Goal: Find specific page/section: Find specific page/section

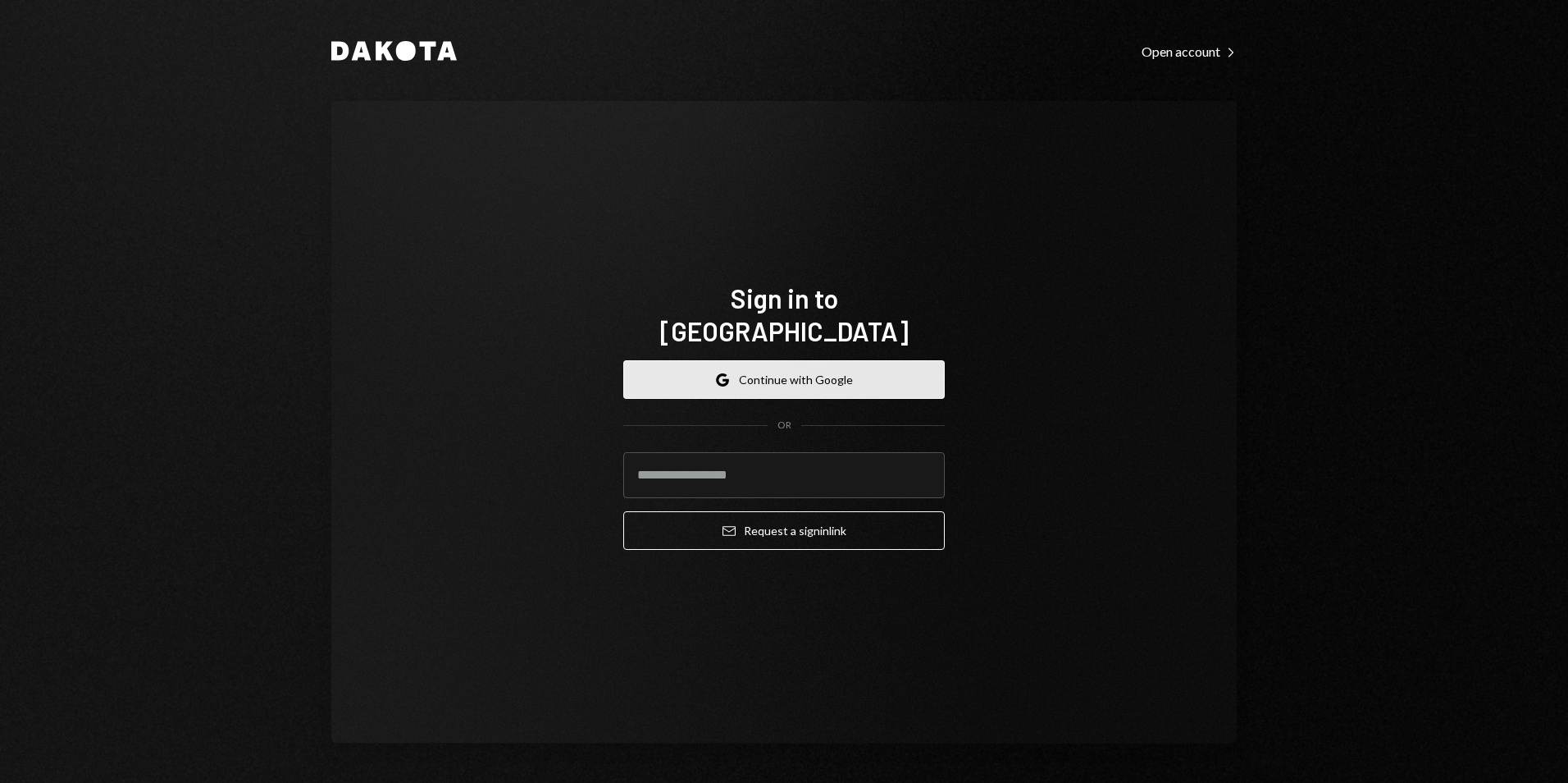
click at [827, 361] on button "Google Continue with Google" at bounding box center [784, 380] width 321 height 39
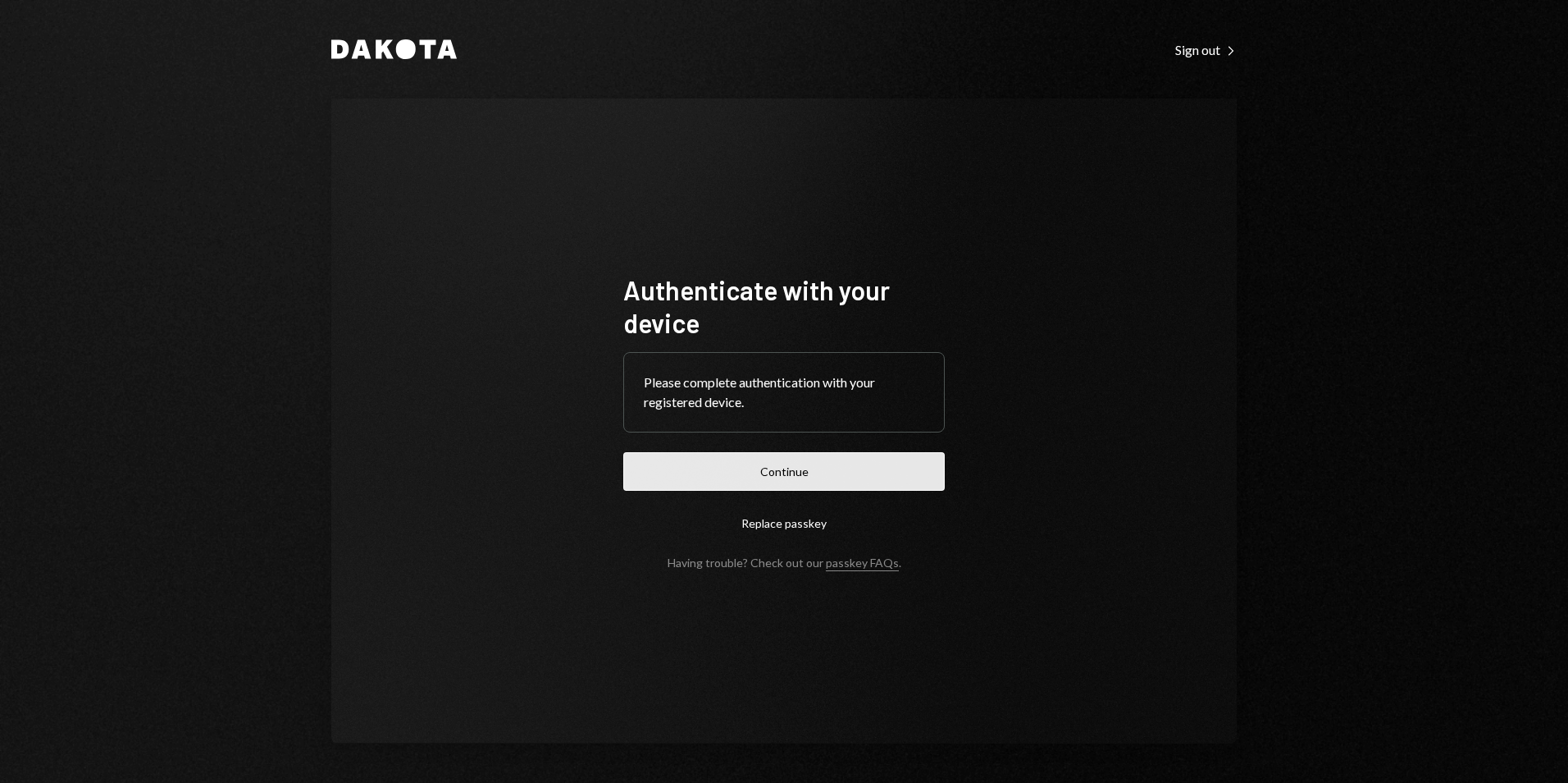
click at [757, 457] on button "Continue" at bounding box center [784, 471] width 321 height 39
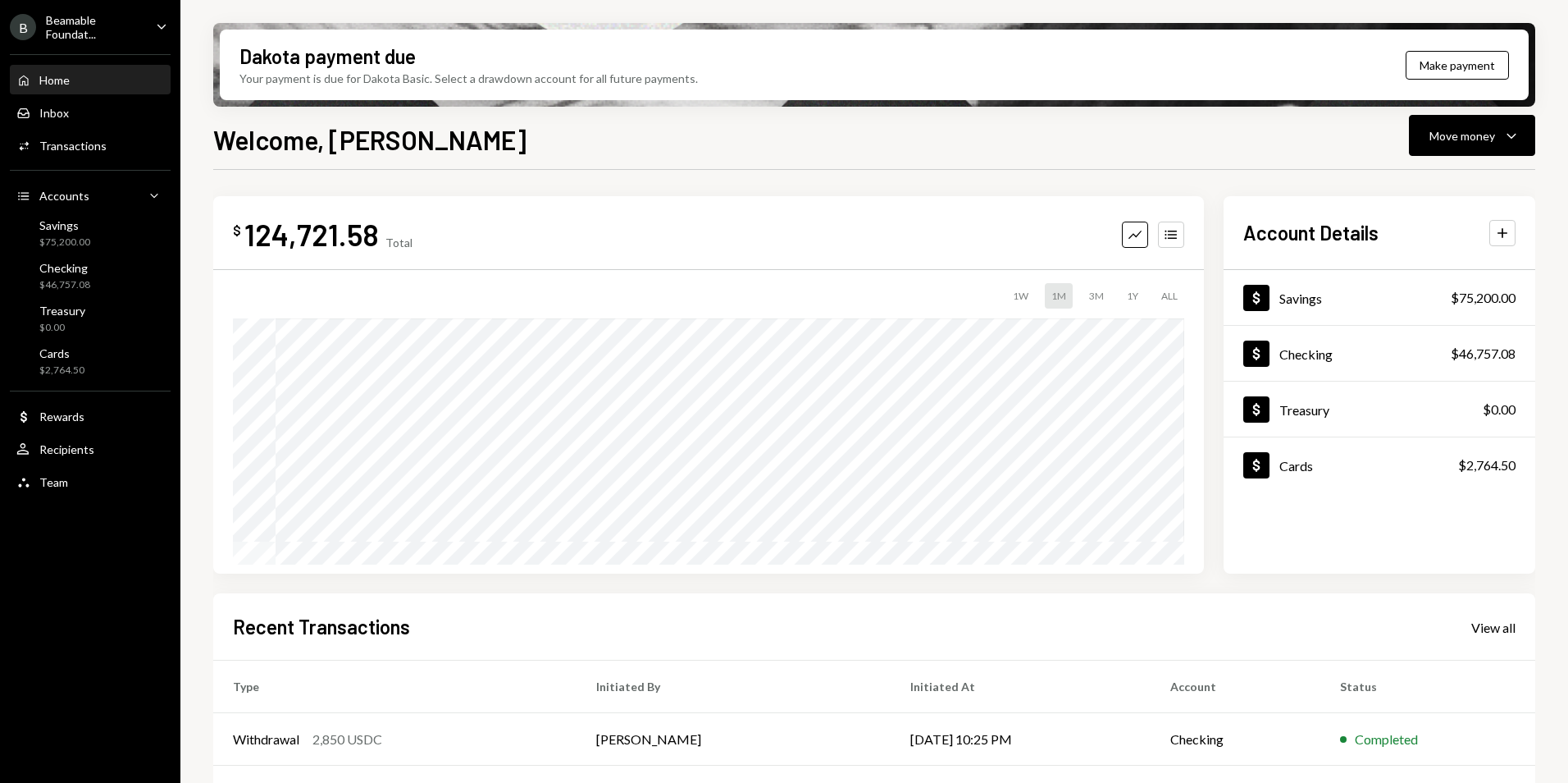
click at [128, 27] on div "Beamable Foundat..." at bounding box center [94, 27] width 97 height 28
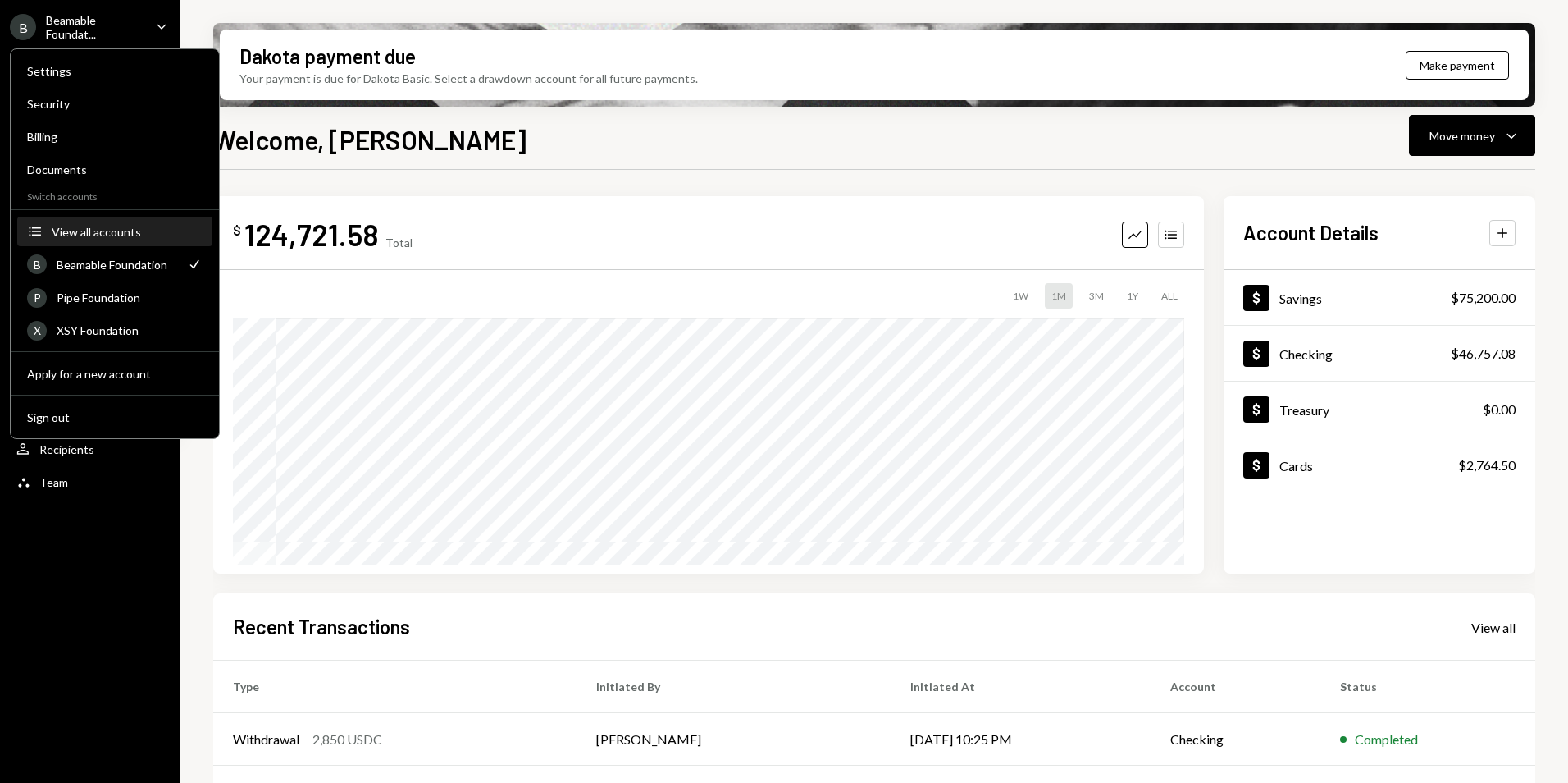
click at [101, 219] on button "Accounts View all accounts" at bounding box center [115, 232] width 195 height 29
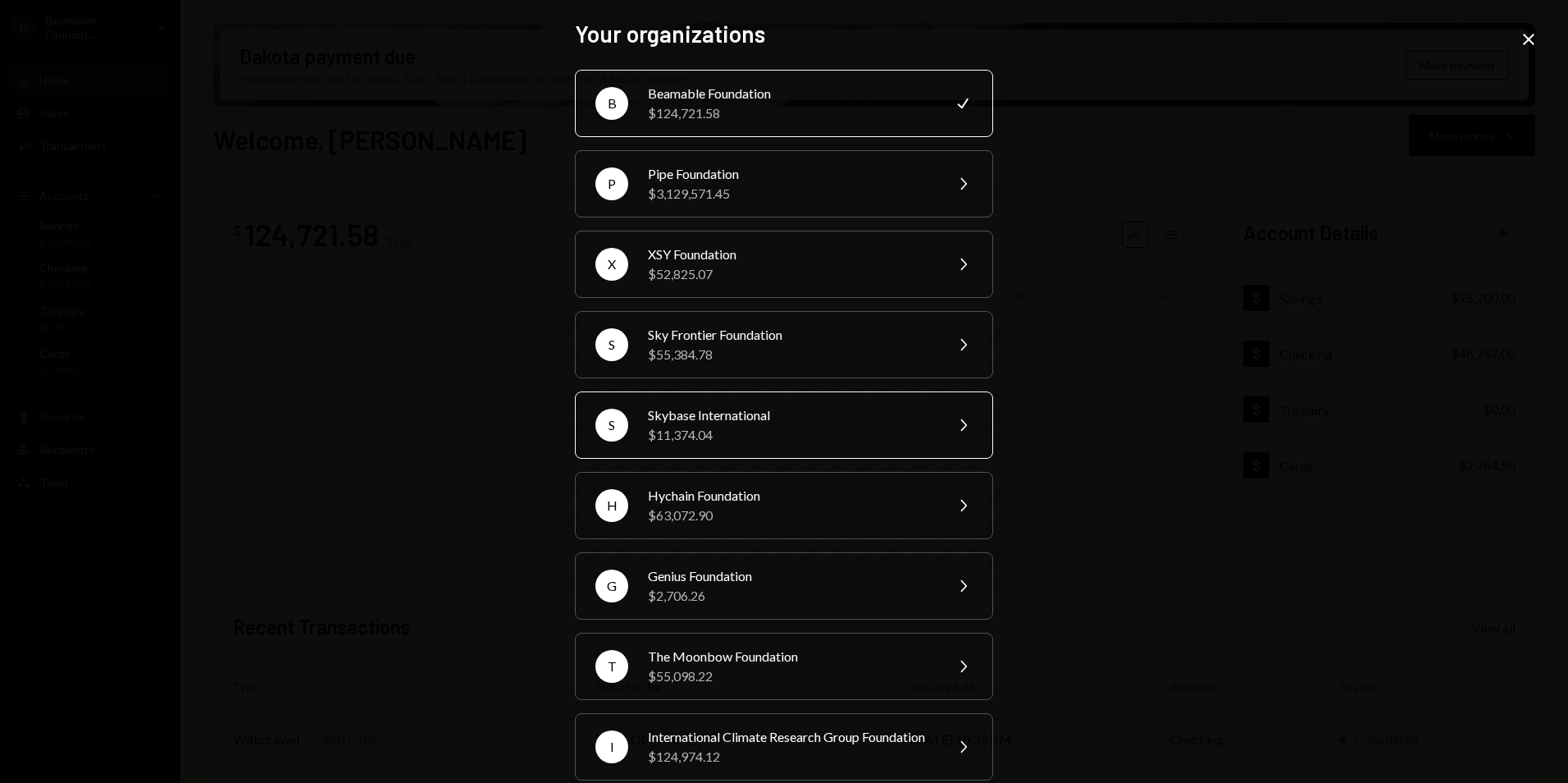
click at [769, 447] on div "S Skybase International $11,374.04 Chevron Right" at bounding box center [784, 425] width 419 height 68
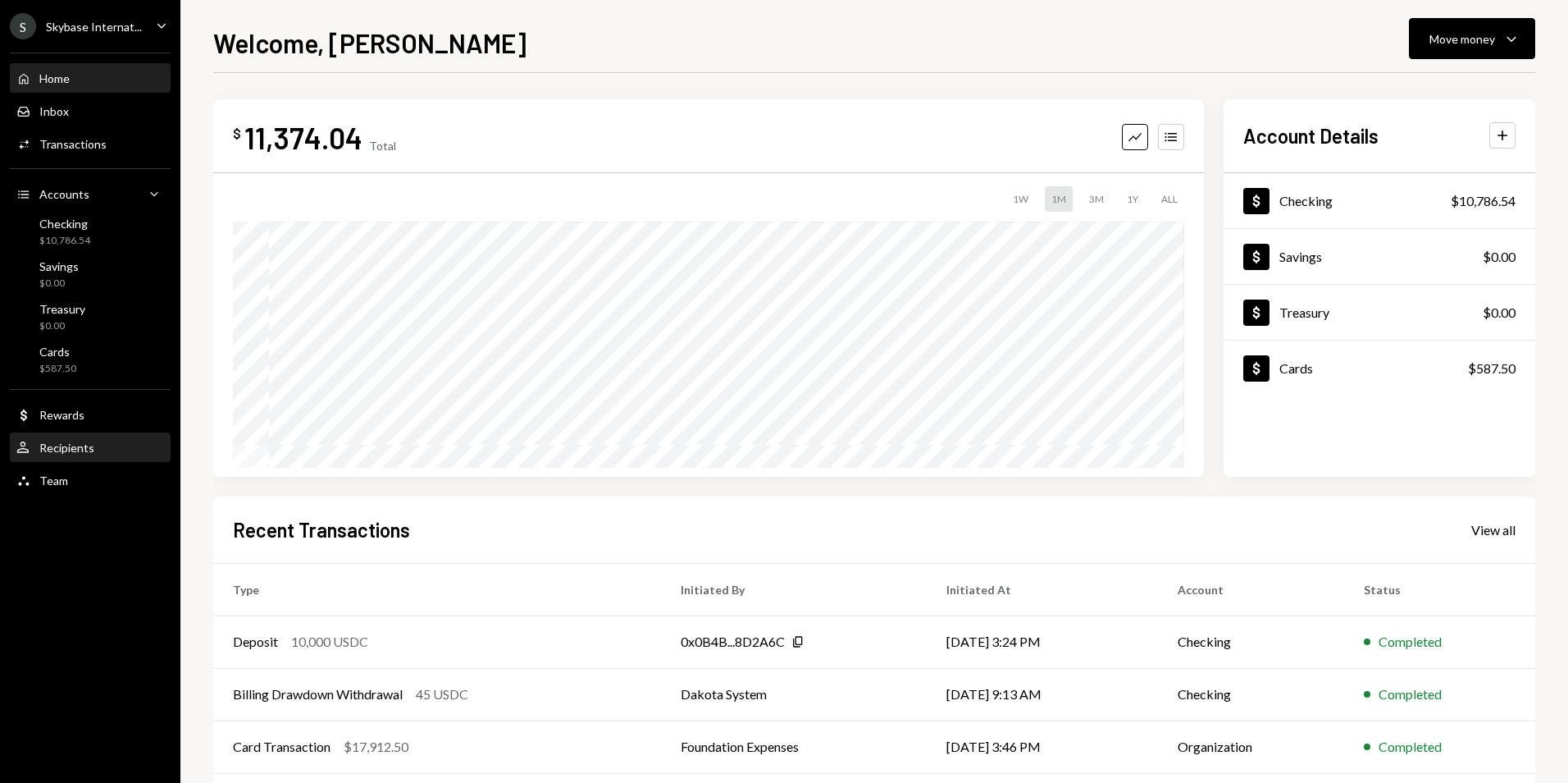
click at [102, 440] on div "User Recipients" at bounding box center [90, 447] width 147 height 15
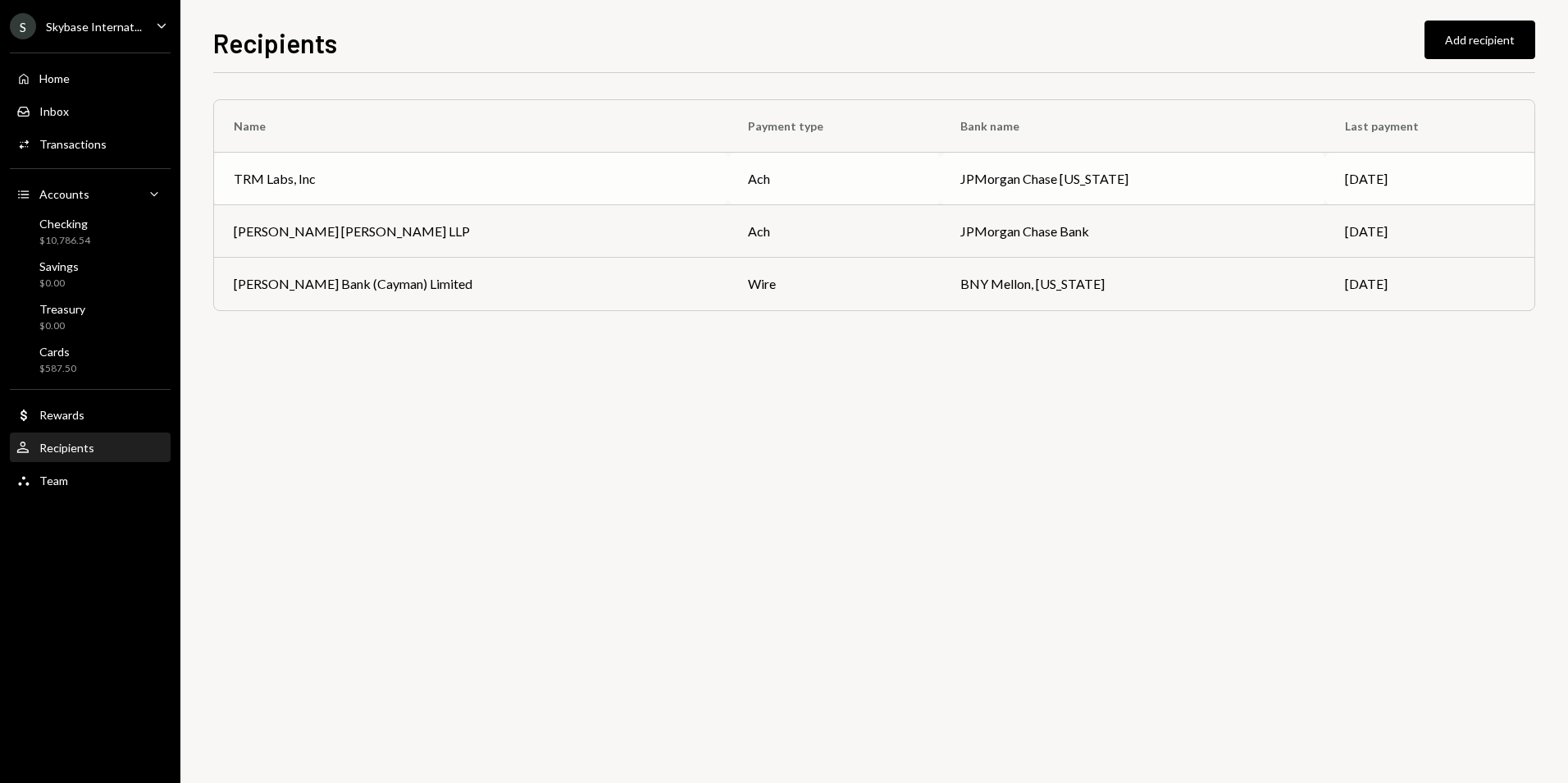
click at [486, 188] on td "TRM Labs, Inc" at bounding box center [471, 178] width 515 height 52
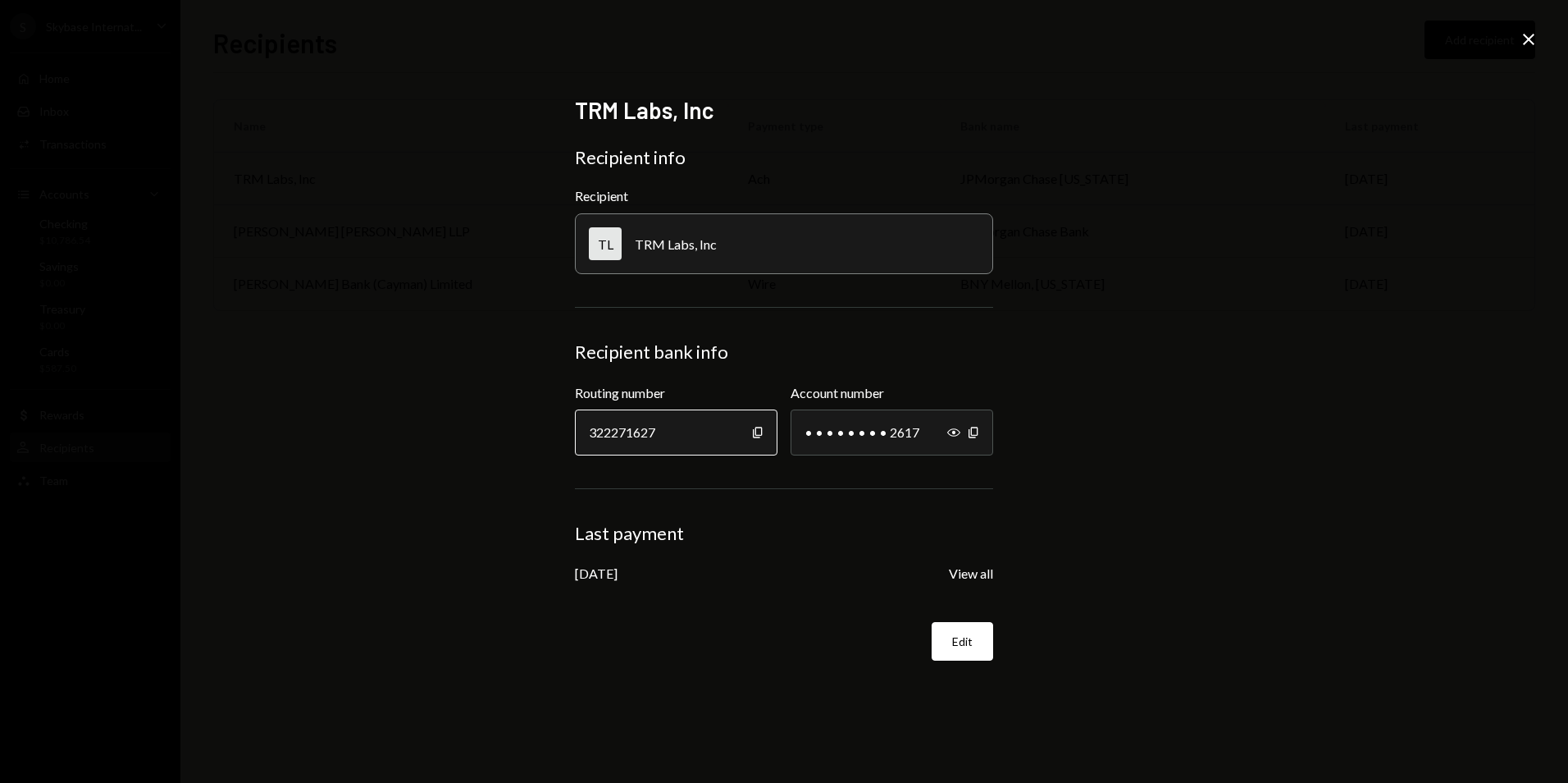
click at [765, 437] on div "322271627" at bounding box center [676, 433] width 203 height 46
click at [762, 437] on icon "Copy" at bounding box center [757, 432] width 13 height 13
drag, startPoint x: 977, startPoint y: 435, endPoint x: 970, endPoint y: 457, distance: 23.1
click at [977, 435] on icon "button" at bounding box center [973, 432] width 9 height 10
click at [1530, 37] on icon at bounding box center [1529, 39] width 11 height 11
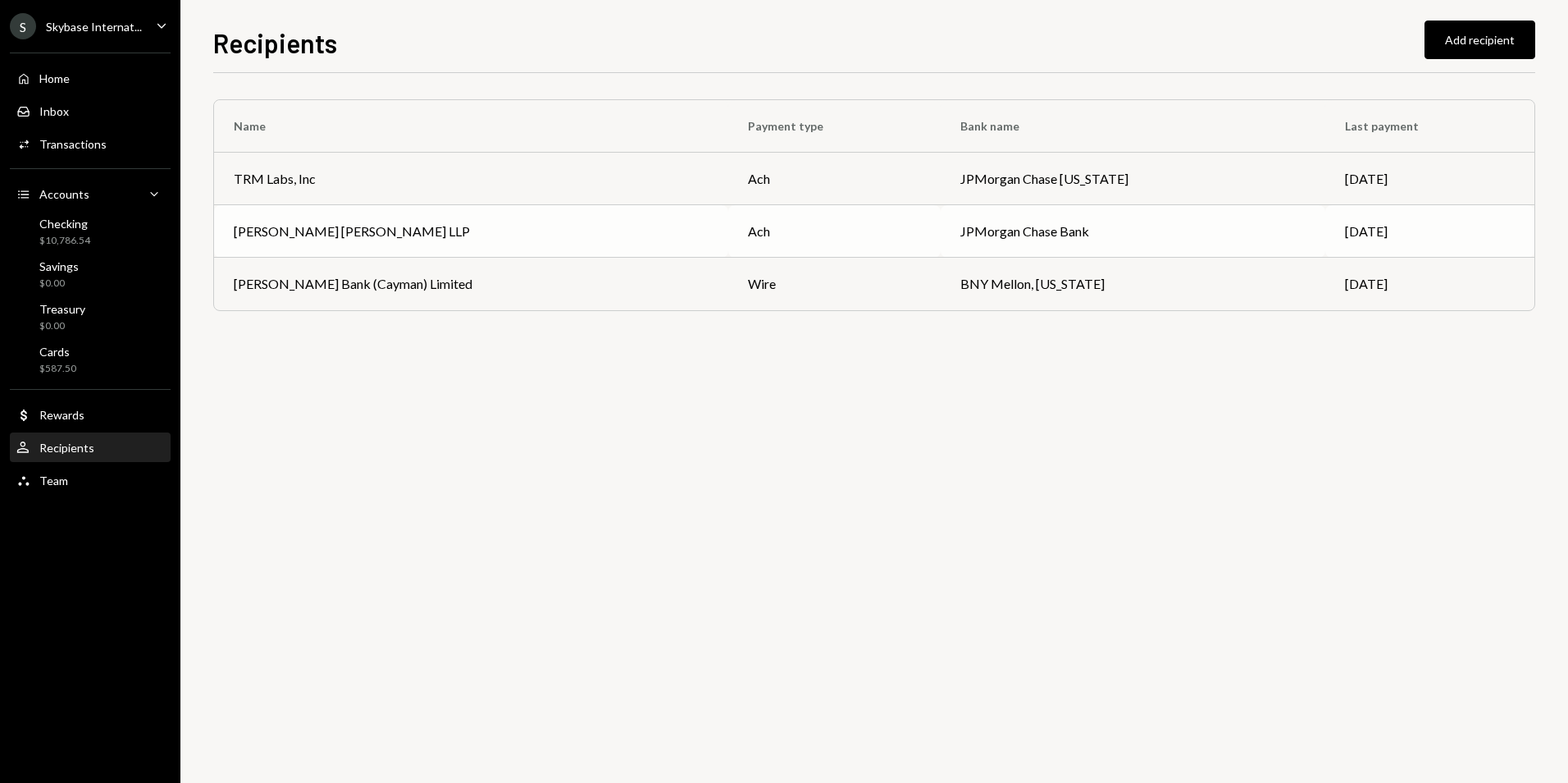
click at [333, 244] on td "Nixon Peabody LLP" at bounding box center [471, 230] width 515 height 52
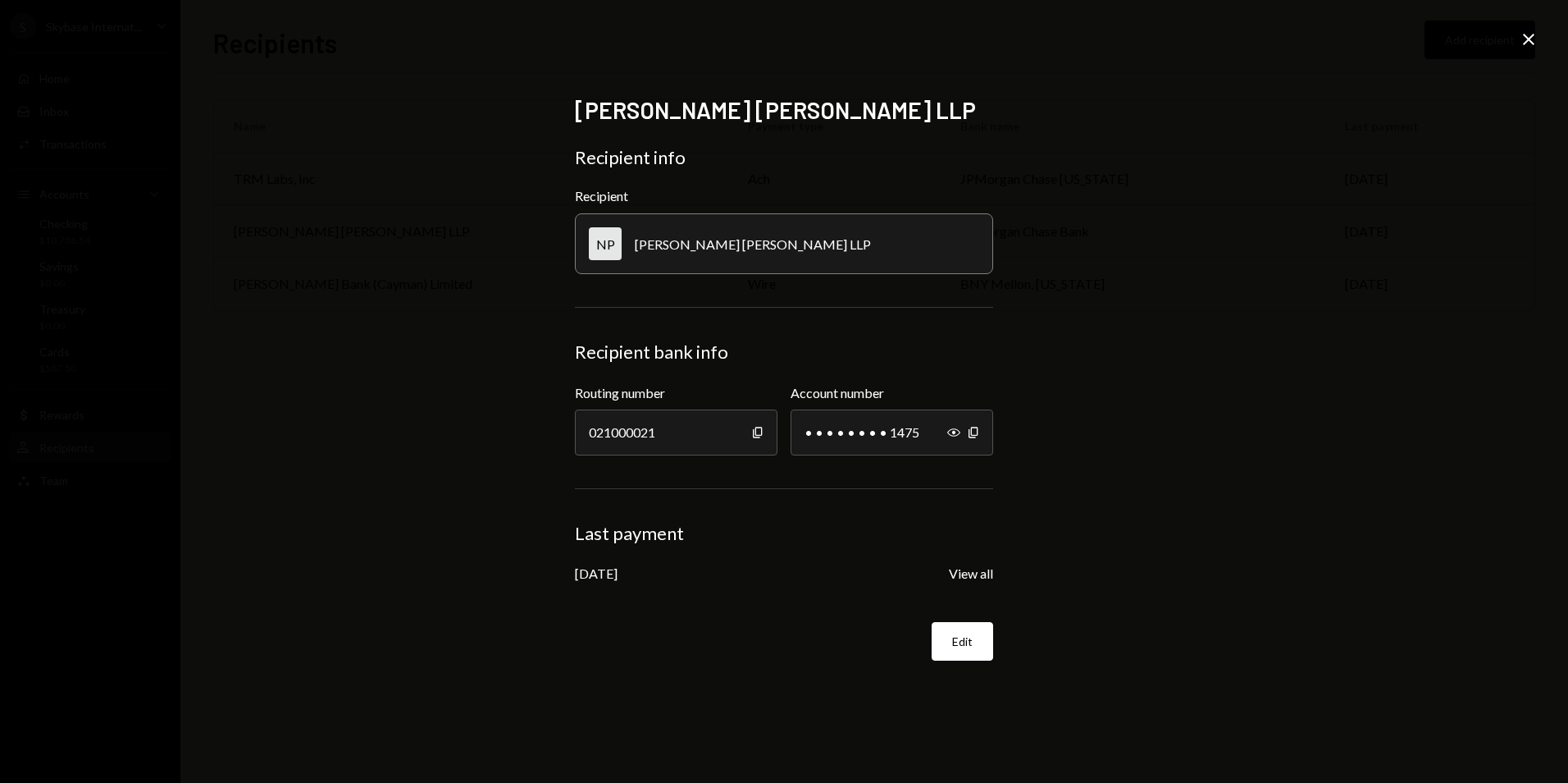
click at [1530, 48] on icon "Close" at bounding box center [1529, 39] width 20 height 20
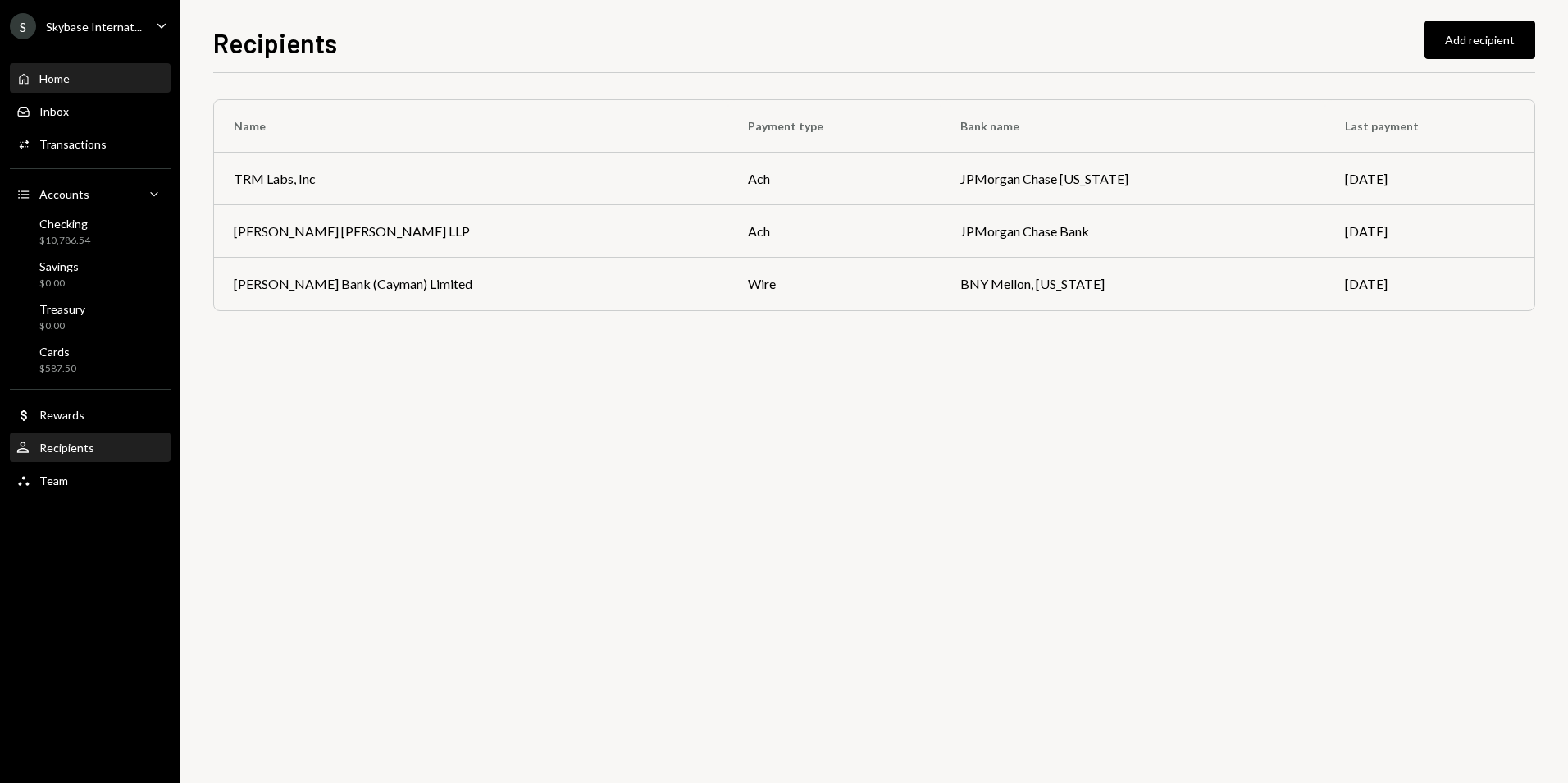
click at [84, 84] on div "Home Home" at bounding box center [90, 78] width 147 height 15
